Goal: Transaction & Acquisition: Purchase product/service

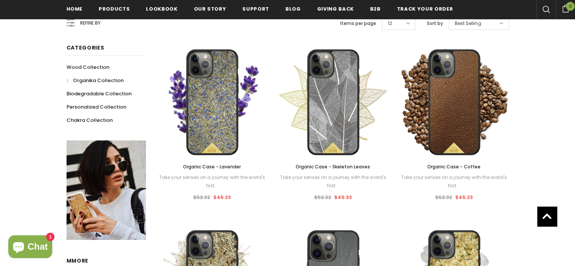
scroll to position [96, 0]
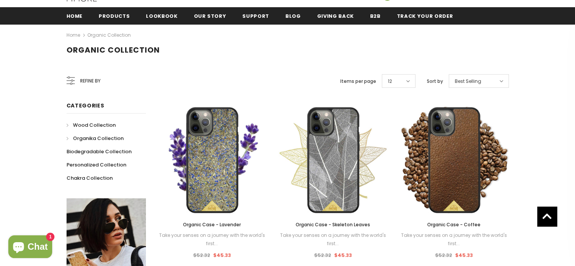
click at [88, 125] on span "Wood Collection" at bounding box center [94, 124] width 43 height 7
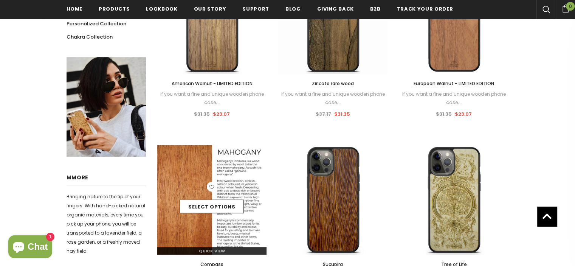
scroll to position [227, 0]
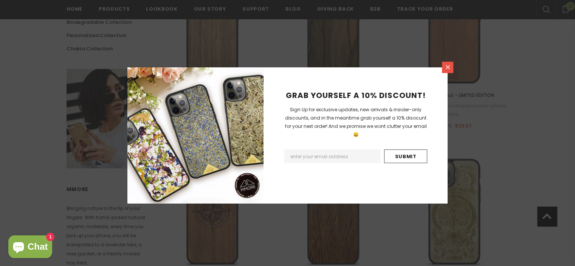
click at [446, 68] on icon at bounding box center [448, 67] width 6 height 6
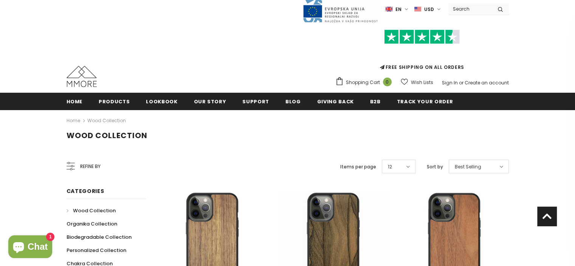
scroll to position [0, 0]
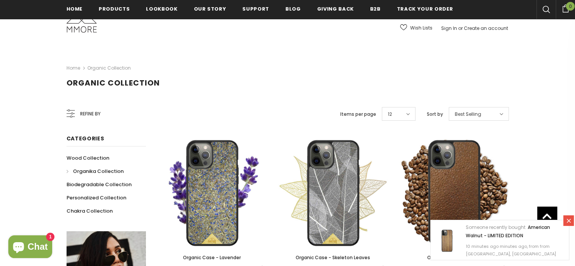
scroll to position [50, 0]
